Goal: Task Accomplishment & Management: Use online tool/utility

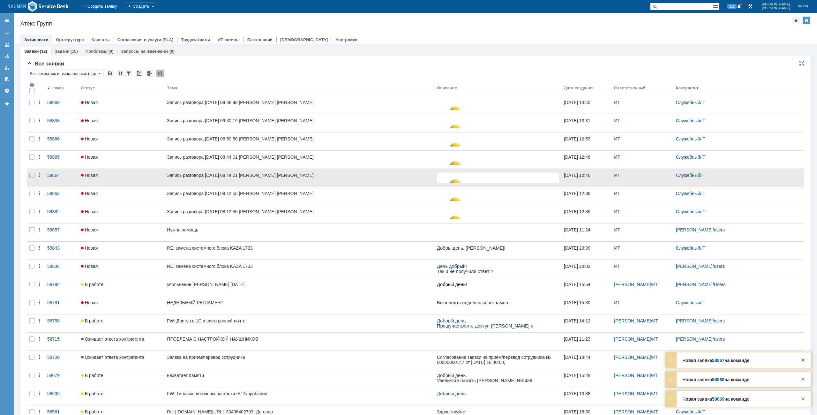
click at [31, 183] on div at bounding box center [32, 178] width 10 height 18
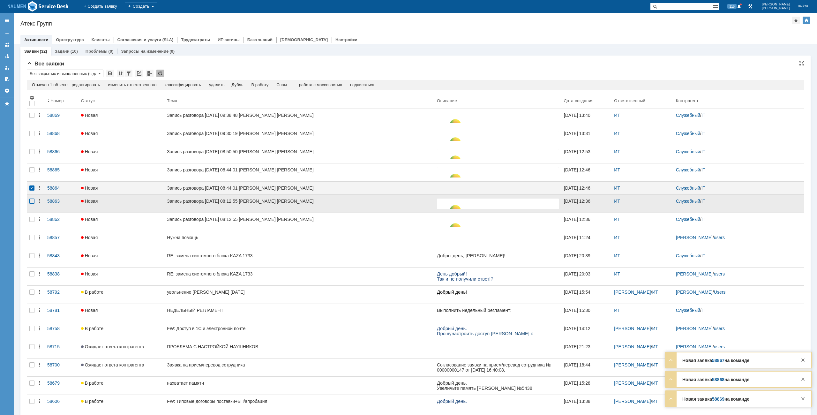
click at [32, 204] on div at bounding box center [31, 201] width 5 height 5
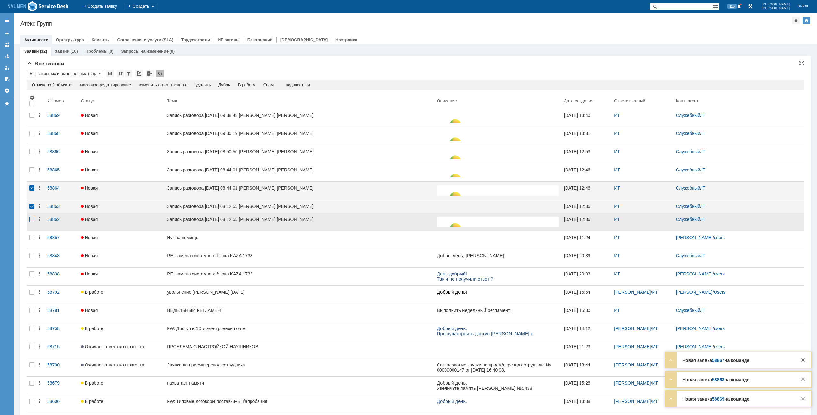
click at [29, 218] on div at bounding box center [31, 219] width 5 height 5
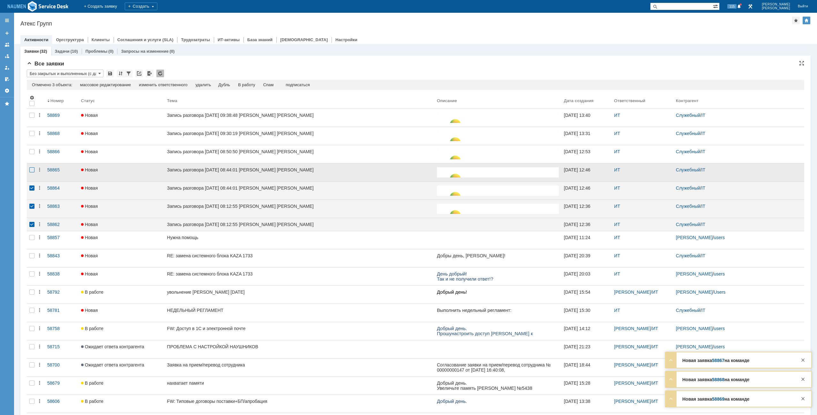
click at [33, 170] on div at bounding box center [31, 169] width 5 height 5
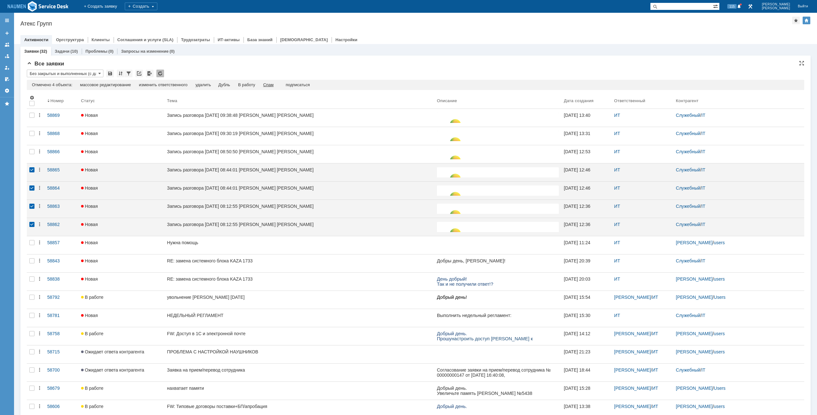
click at [269, 83] on div "Спам" at bounding box center [268, 84] width 11 height 5
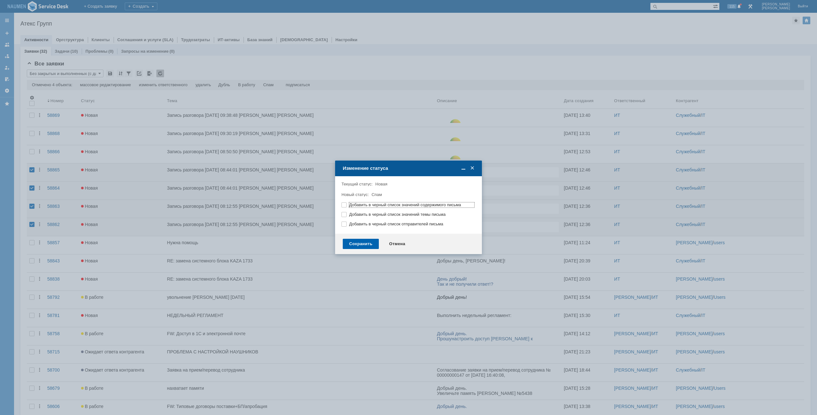
click at [360, 247] on div "Сохранить" at bounding box center [361, 244] width 36 height 10
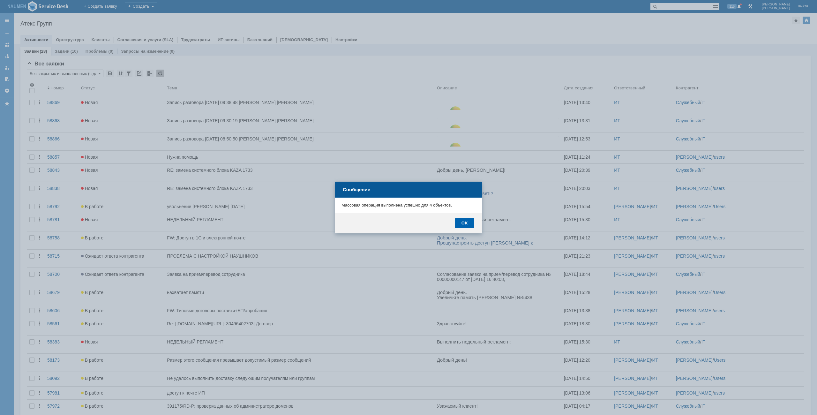
click at [471, 225] on div "OK" at bounding box center [464, 223] width 19 height 10
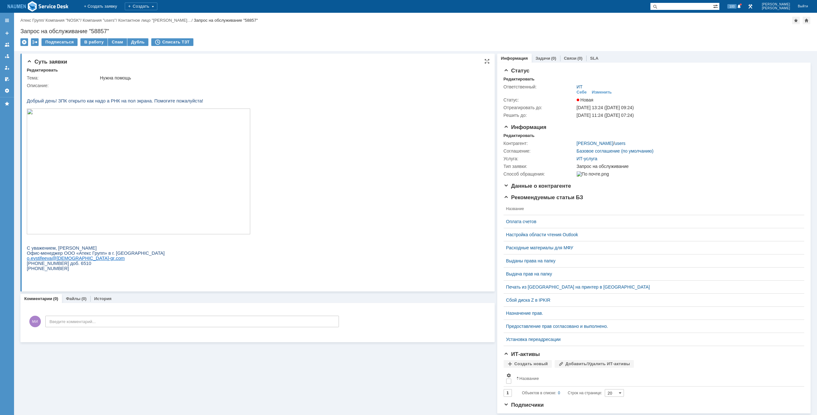
click at [174, 157] on img at bounding box center [139, 172] width 224 height 126
